Goal: Obtain resource: Obtain resource

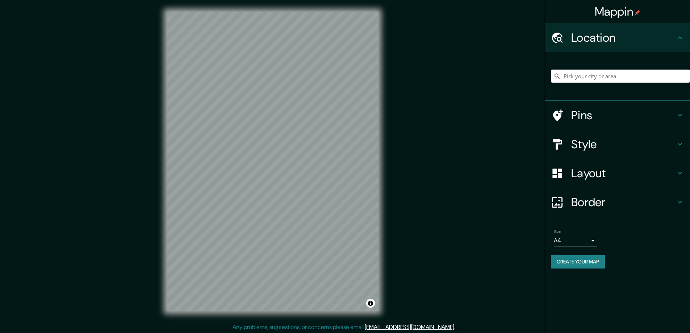
click at [591, 143] on h4 "Style" at bounding box center [623, 144] width 104 height 14
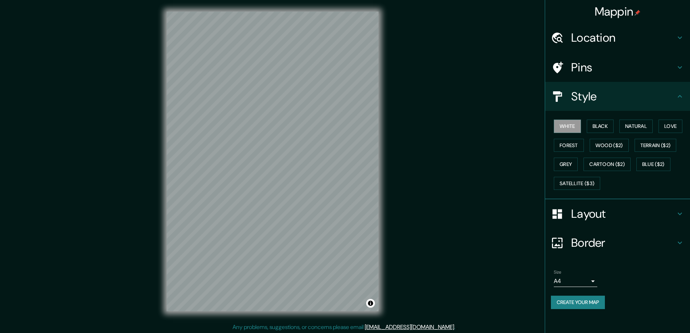
click at [499, 152] on div "Mappin Location Pins Style White Black Natural Love Forest Wood ($2) Terrain ($…" at bounding box center [345, 167] width 690 height 334
click at [600, 125] on button "Black" at bounding box center [600, 125] width 27 height 13
click at [595, 215] on h4 "Layout" at bounding box center [623, 213] width 104 height 14
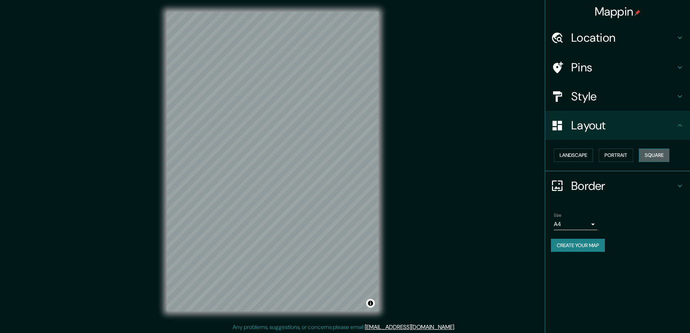
click at [664, 151] on button "Square" at bounding box center [654, 154] width 30 height 13
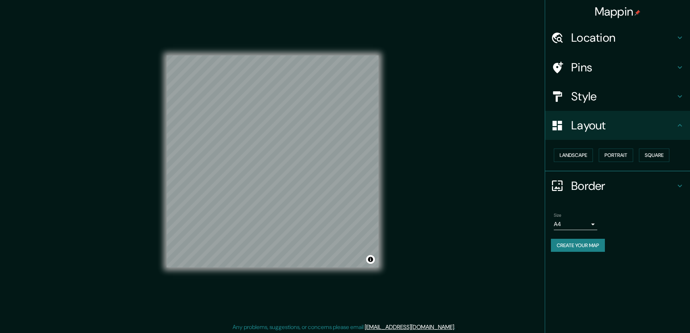
click at [594, 222] on body "Mappin Location Pins Style Layout Landscape Portrait Square Border Choose a bor…" at bounding box center [345, 166] width 690 height 333
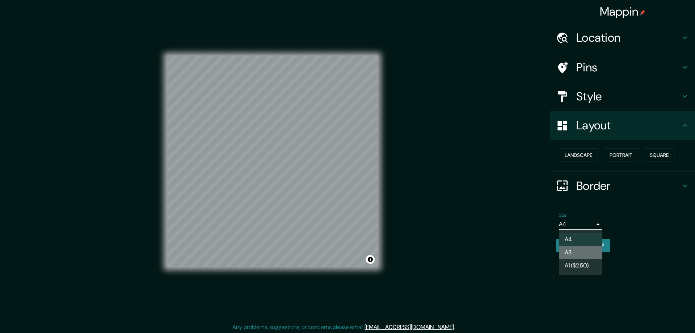
click at [577, 251] on li "A3" at bounding box center [580, 252] width 43 height 13
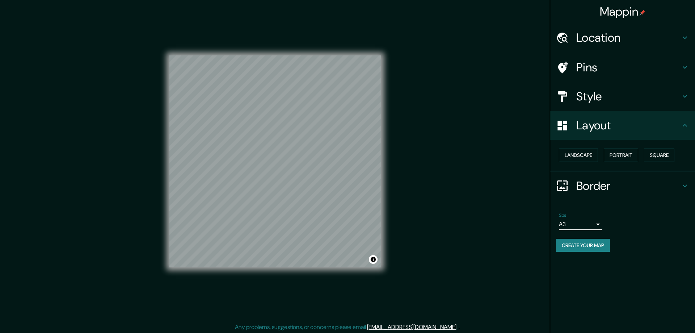
type input "a4"
click at [574, 38] on div at bounding box center [347, 166] width 695 height 333
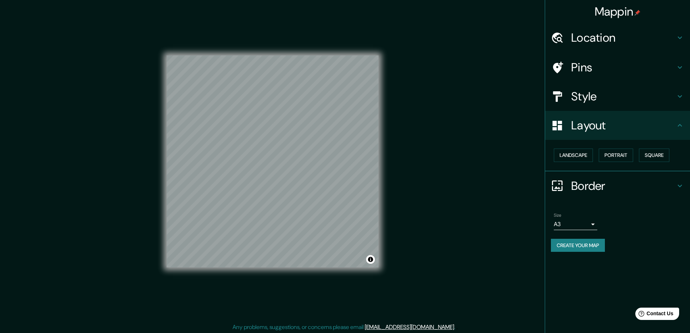
click at [580, 37] on h4 "Location" at bounding box center [623, 37] width 104 height 14
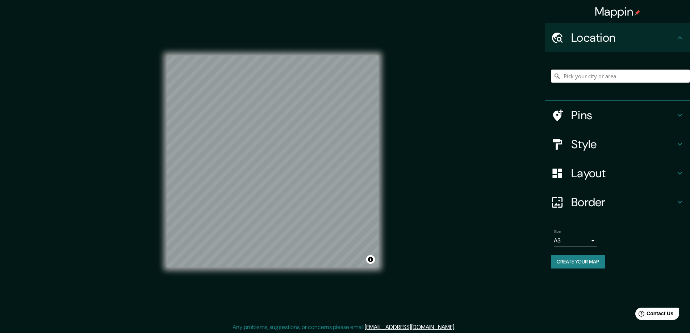
paste input "[STREET_ADDRESS]"
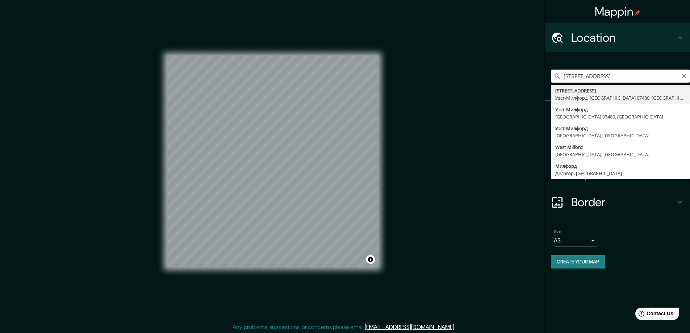
type input "[STREET_ADDRESS] 07480, [GEOGRAPHIC_DATA]"
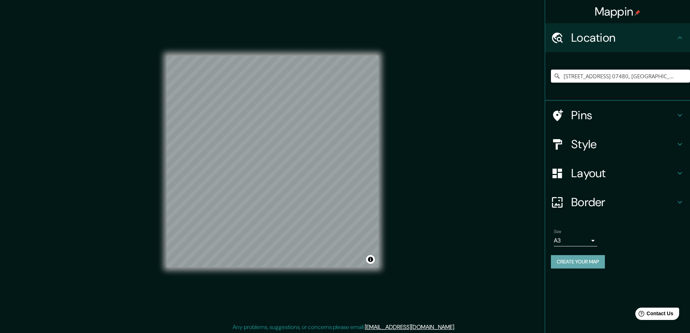
drag, startPoint x: 588, startPoint y: 260, endPoint x: 584, endPoint y: 260, distance: 4.4
click at [588, 260] on button "Create your map" at bounding box center [578, 261] width 54 height 13
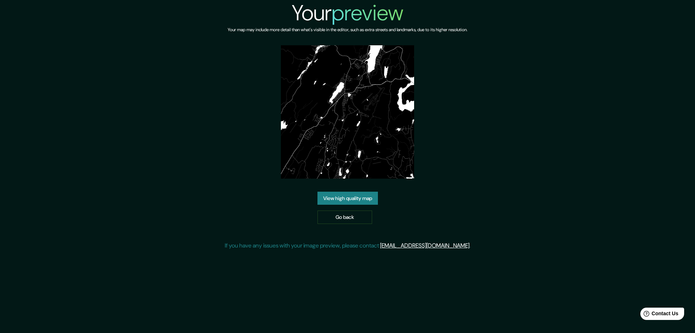
click at [328, 192] on link "View high quality map" at bounding box center [348, 198] width 60 height 13
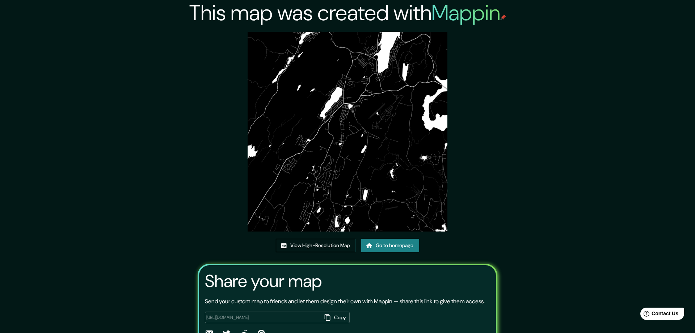
click at [298, 50] on img at bounding box center [348, 132] width 200 height 200
click at [293, 243] on link "View High-Resolution Map" at bounding box center [316, 245] width 80 height 13
click at [372, 248] on link "Go to homepage" at bounding box center [390, 245] width 58 height 13
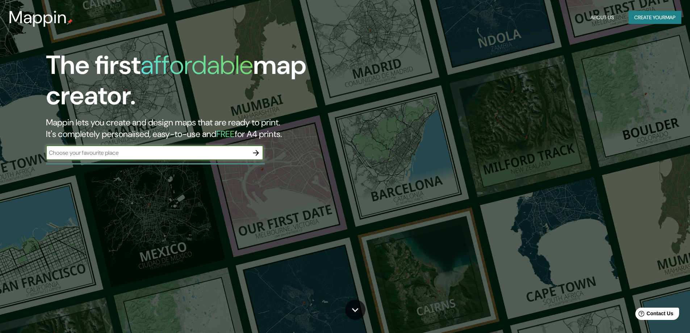
click at [257, 155] on icon "button" at bounding box center [256, 153] width 6 height 6
